Goal: Transaction & Acquisition: Subscribe to service/newsletter

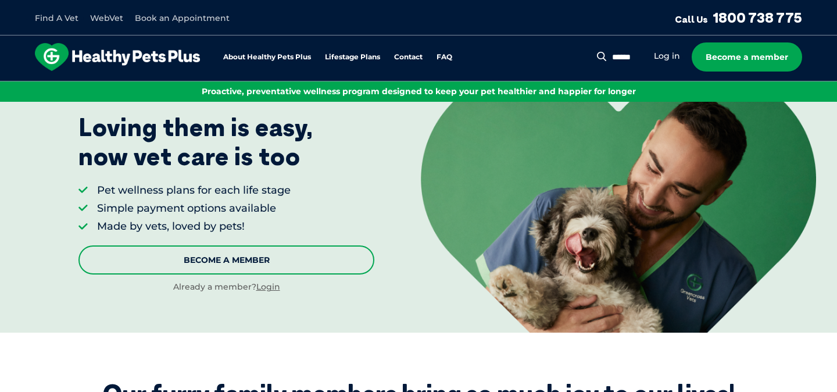
scroll to position [95, 0]
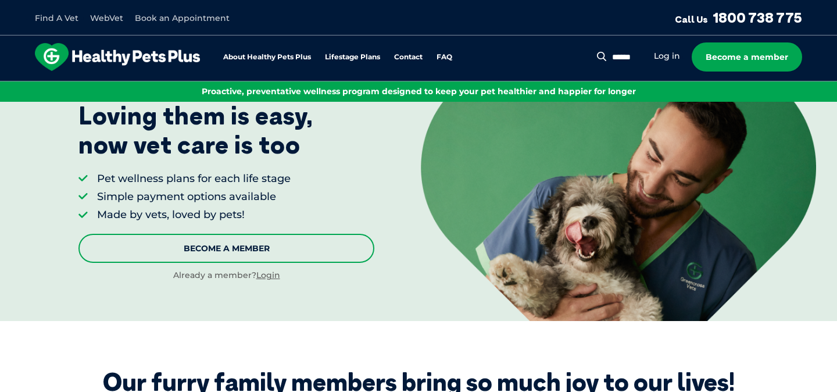
click at [241, 258] on link "Become A Member" at bounding box center [226, 248] width 296 height 29
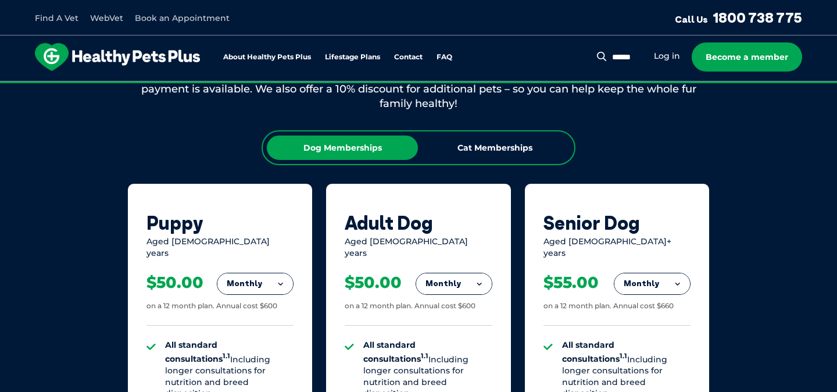
scroll to position [698, 0]
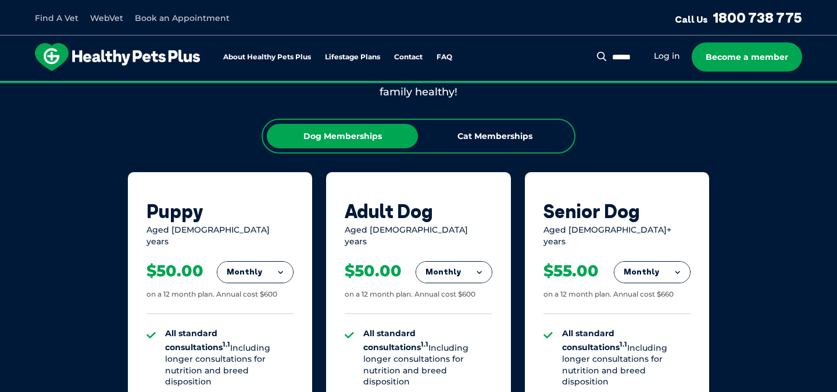
click at [252, 263] on button "Monthly" at bounding box center [255, 272] width 76 height 21
click at [258, 288] on li "Fortnightly" at bounding box center [255, 297] width 76 height 28
click at [265, 270] on button "Fortnightly" at bounding box center [252, 272] width 82 height 21
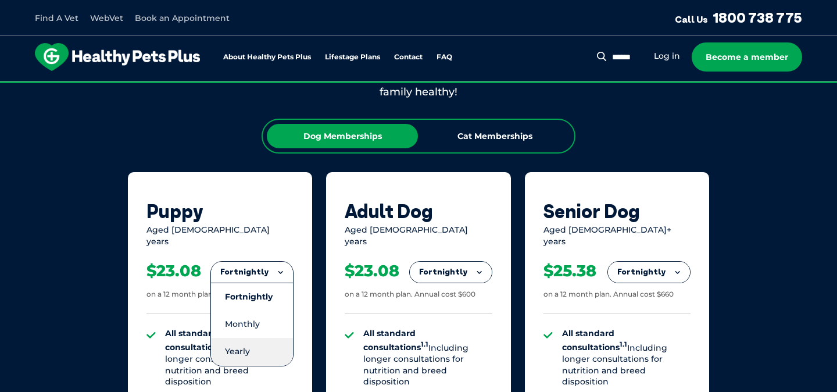
click at [254, 338] on li "Yearly" at bounding box center [252, 351] width 82 height 27
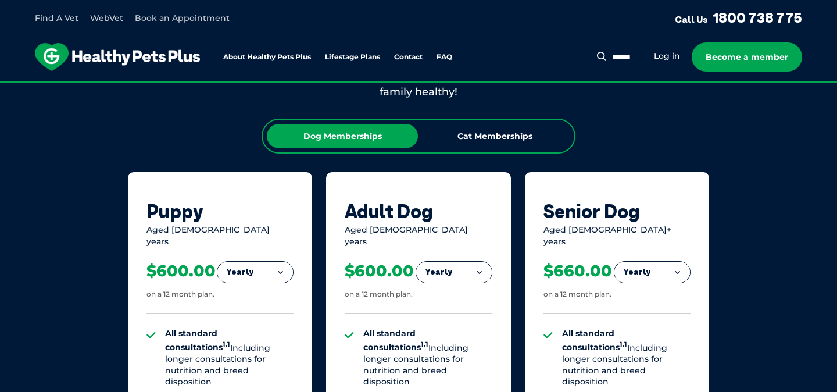
click at [266, 262] on button "Yearly" at bounding box center [255, 272] width 76 height 21
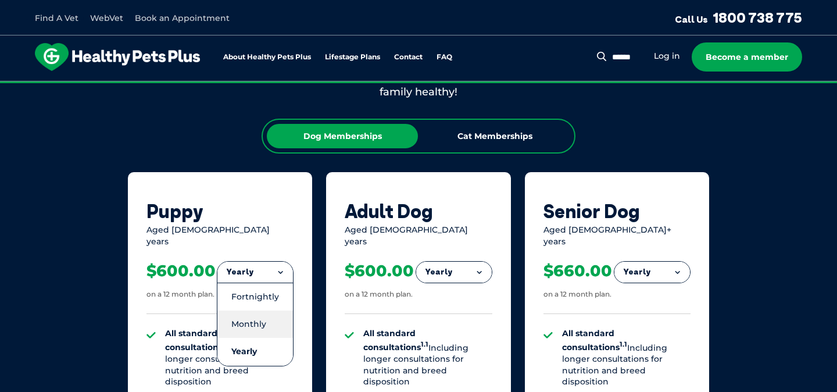
click at [256, 312] on li "Monthly" at bounding box center [255, 323] width 76 height 27
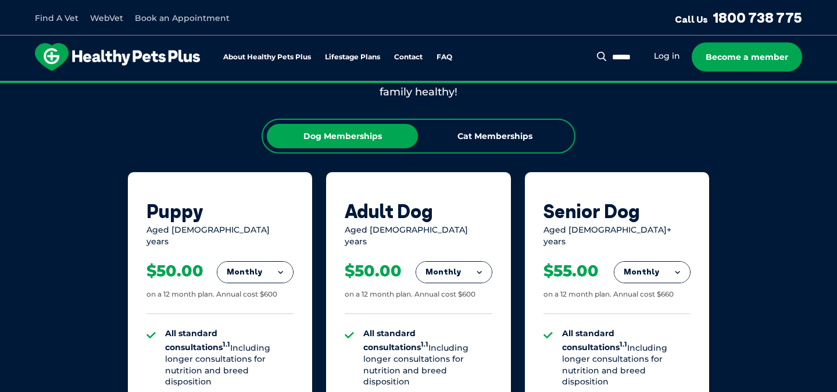
click at [270, 271] on button "Monthly" at bounding box center [255, 272] width 76 height 21
click at [267, 285] on li "Fortnightly" at bounding box center [255, 297] width 76 height 28
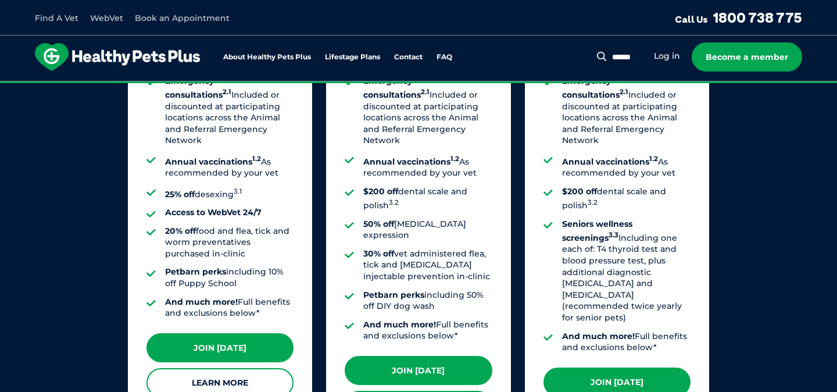
scroll to position [1026, 0]
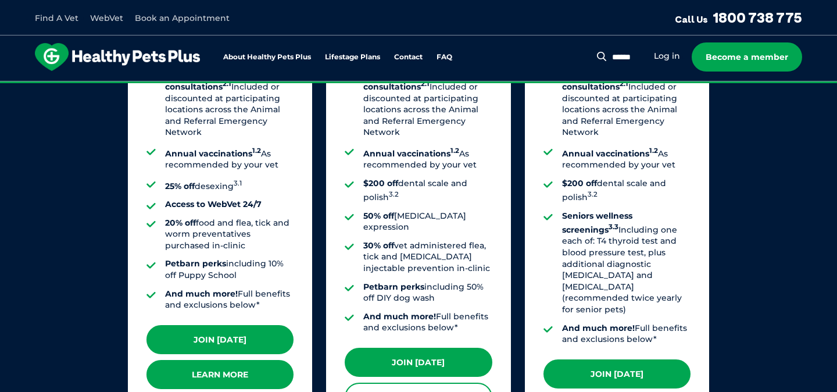
click at [205, 375] on link "Learn More" at bounding box center [220, 374] width 147 height 29
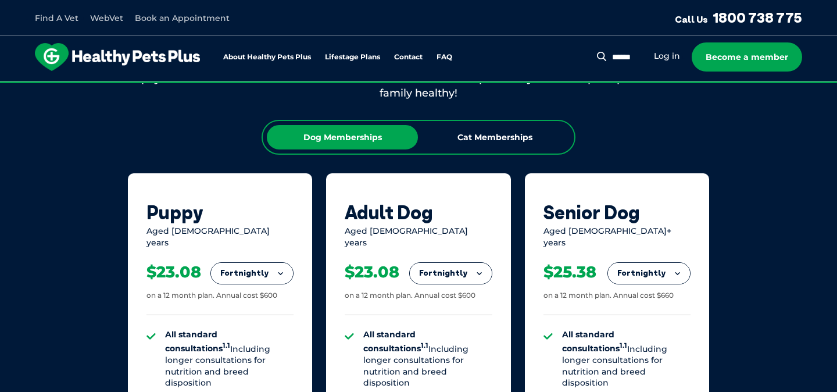
scroll to position [699, 0]
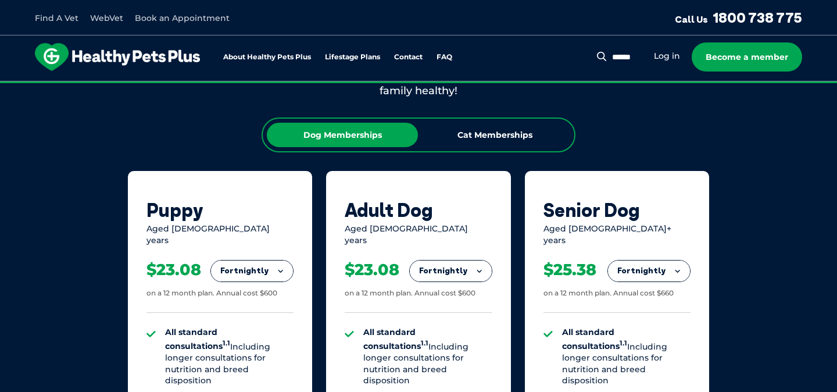
click at [271, 265] on button "Fortnightly" at bounding box center [252, 270] width 82 height 21
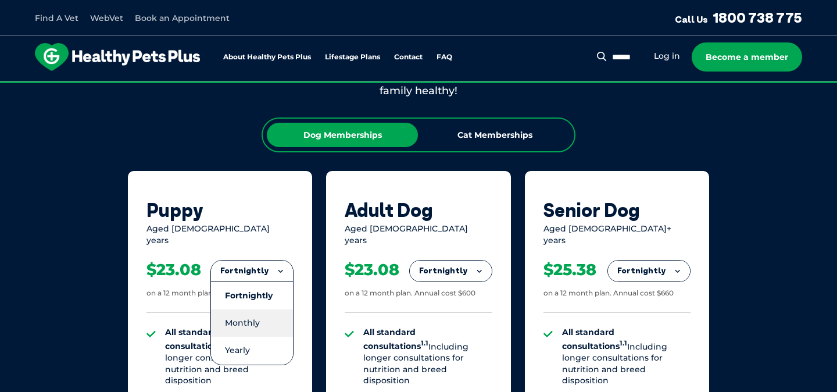
click at [251, 311] on li "Monthly" at bounding box center [252, 322] width 82 height 27
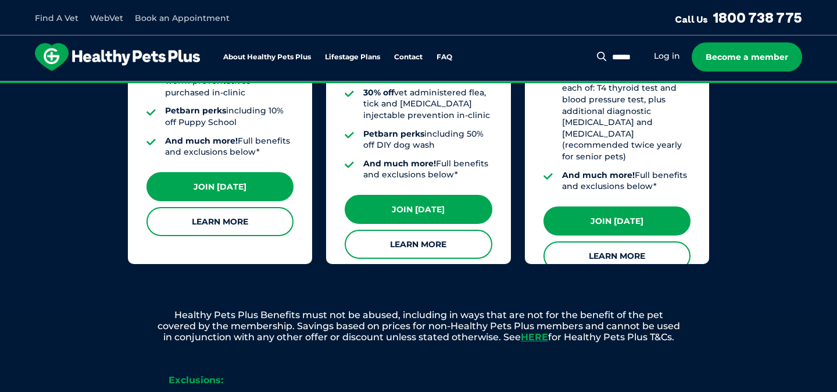
scroll to position [1190, 0]
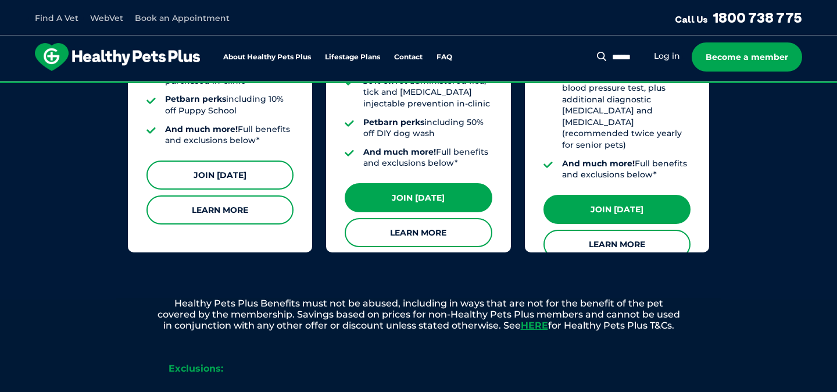
click at [229, 170] on link "Join Today" at bounding box center [220, 174] width 147 height 29
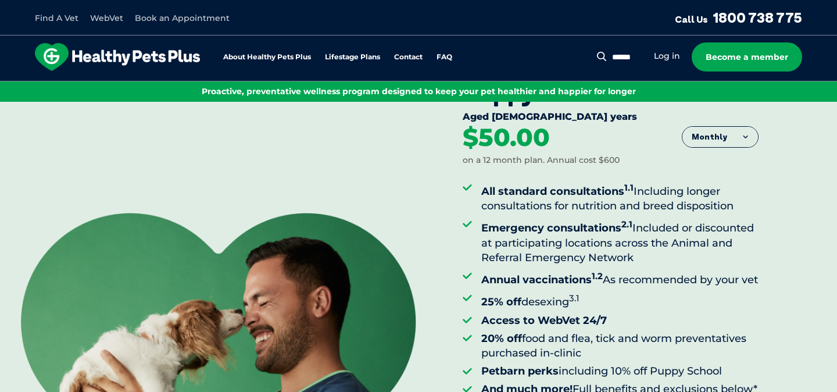
scroll to position [130, 0]
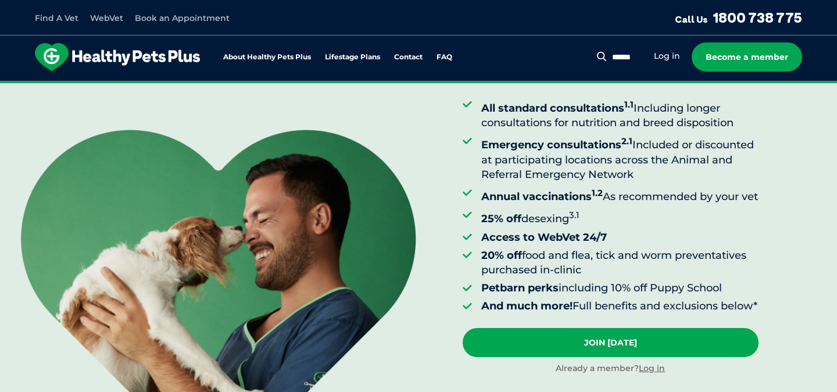
click at [412, 180] on img at bounding box center [218, 263] width 395 height 267
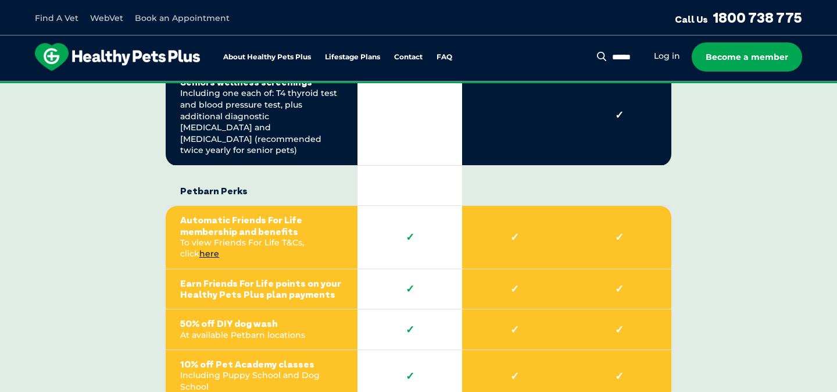
scroll to position [2566, 0]
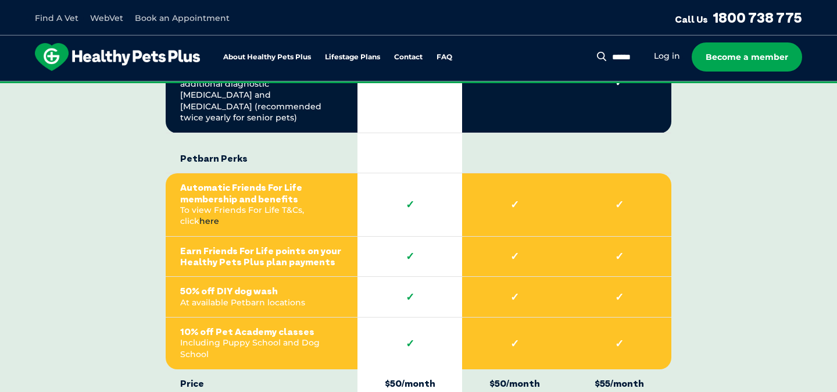
click at [219, 216] on link "here" at bounding box center [209, 221] width 20 height 10
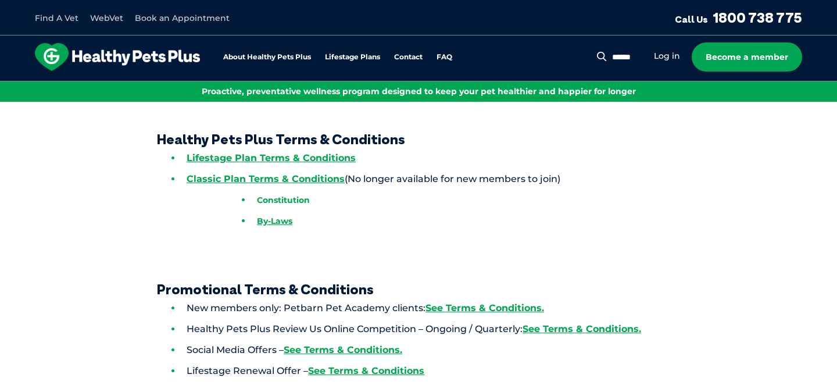
click at [265, 198] on link "Constitution" at bounding box center [283, 200] width 53 height 10
click at [256, 157] on link "Lifestage Plan Terms & Conditions" at bounding box center [271, 157] width 169 height 11
